Goal: Find specific page/section: Find specific page/section

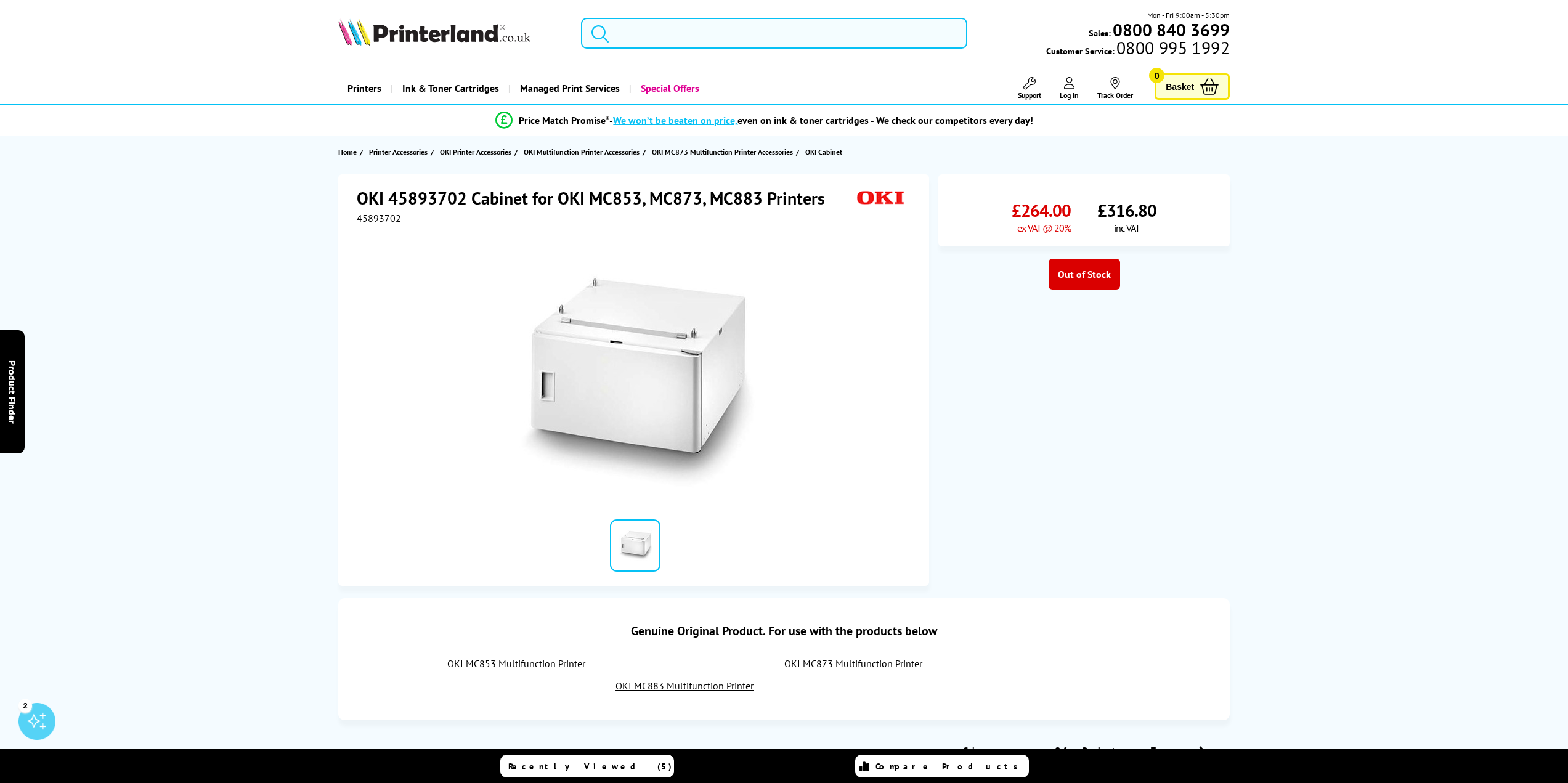
click at [663, 34] on input "search" at bounding box center [774, 34] width 387 height 31
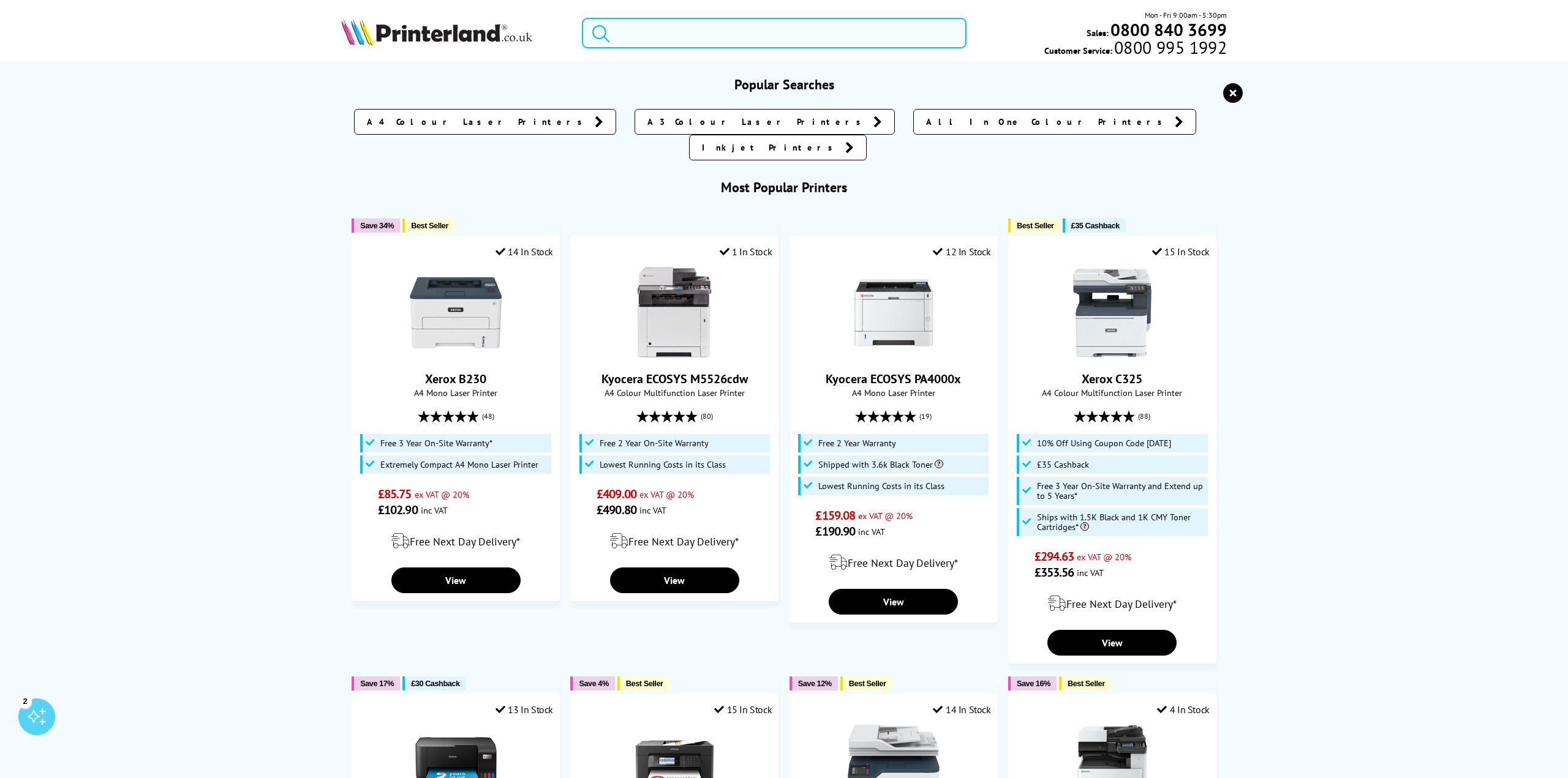
paste input "45889502"
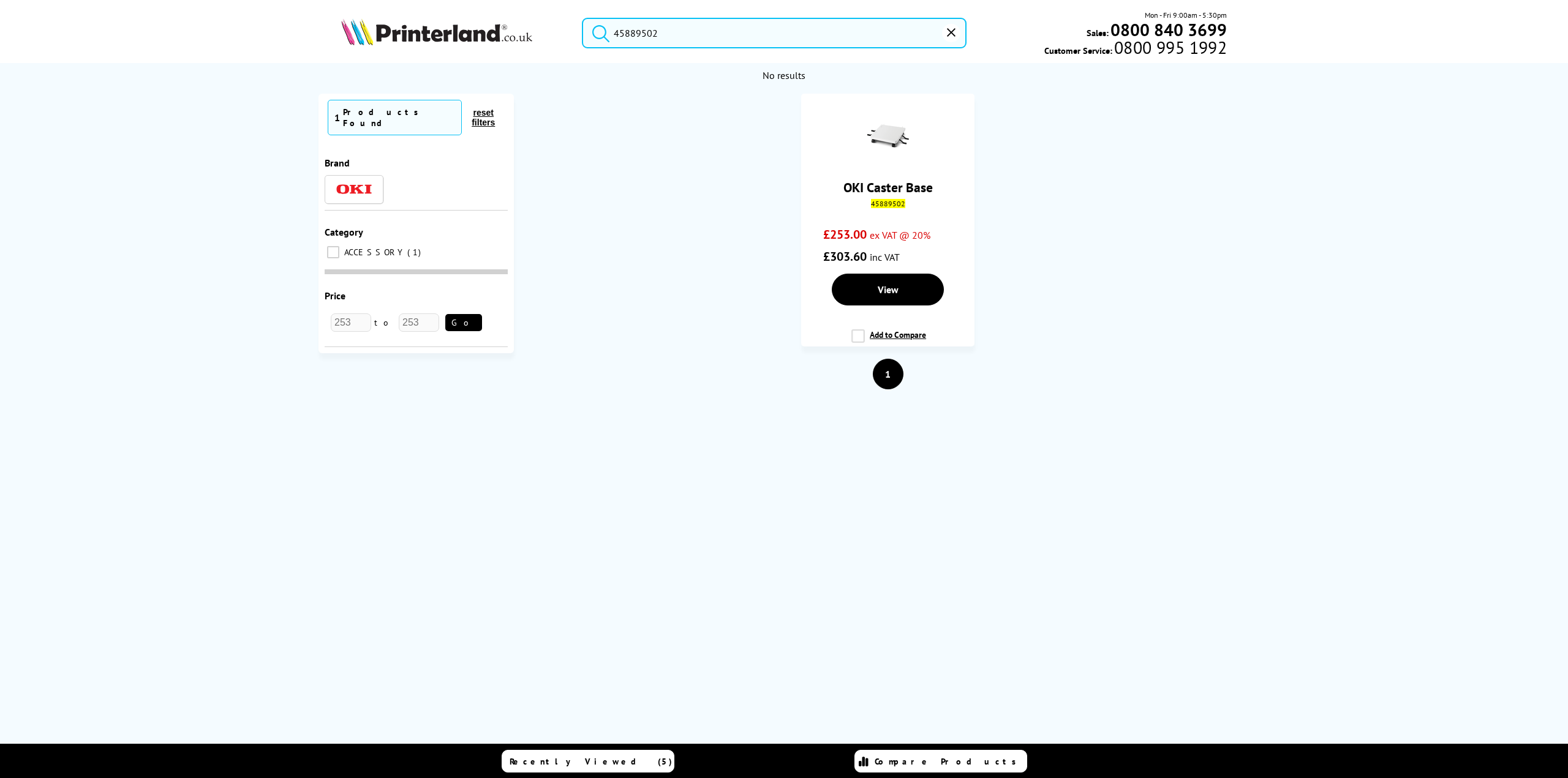
type input "45889502"
click at [582, 18] on button "submit" at bounding box center [598, 31] width 31 height 27
click at [922, 302] on link "View" at bounding box center [888, 290] width 112 height 32
